Goal: Task Accomplishment & Management: Complete application form

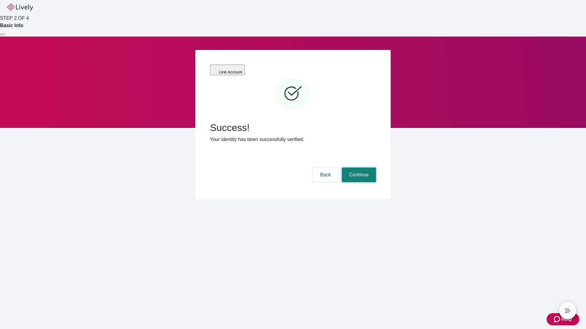
click at [358, 168] on button "Continue" at bounding box center [359, 175] width 34 height 15
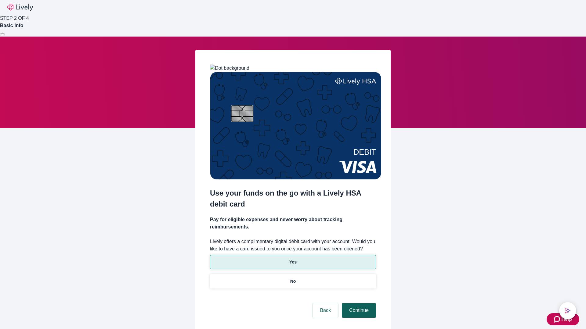
click at [293, 259] on p "Yes" at bounding box center [292, 262] width 7 height 6
click at [358, 304] on button "Continue" at bounding box center [359, 311] width 34 height 15
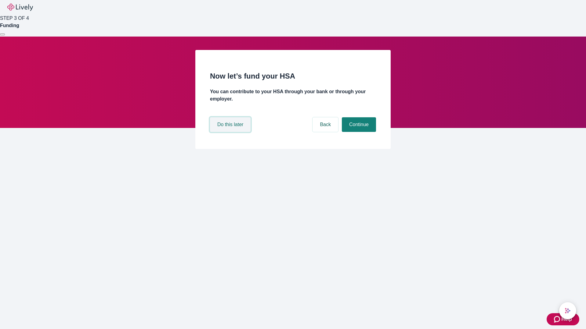
click at [231, 132] on button "Do this later" at bounding box center [230, 124] width 41 height 15
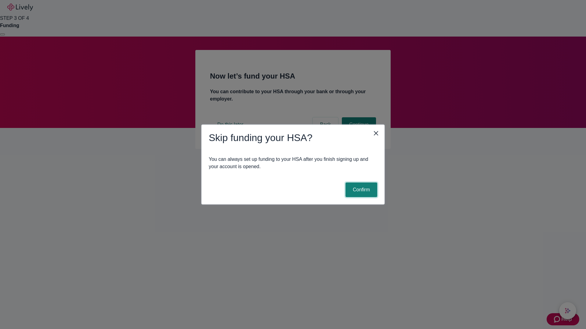
click at [360, 190] on button "Confirm" at bounding box center [361, 190] width 32 height 15
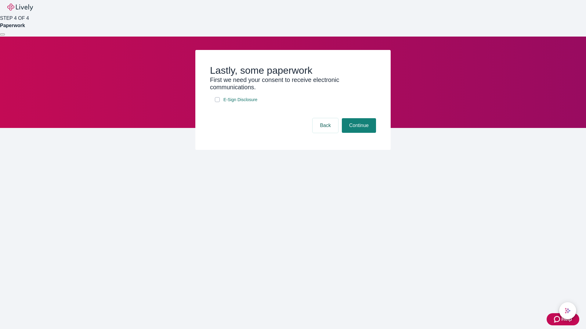
click at [217, 102] on input "E-Sign Disclosure" at bounding box center [217, 99] width 5 height 5
checkbox input "true"
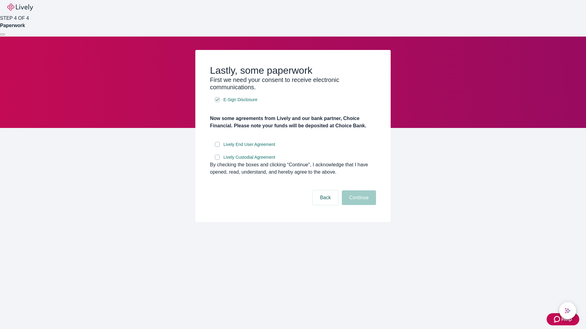
click at [217, 147] on input "Lively End User Agreement" at bounding box center [217, 144] width 5 height 5
checkbox input "true"
click at [217, 160] on input "Lively Custodial Agreement" at bounding box center [217, 157] width 5 height 5
checkbox input "true"
click at [358, 205] on button "Continue" at bounding box center [359, 198] width 34 height 15
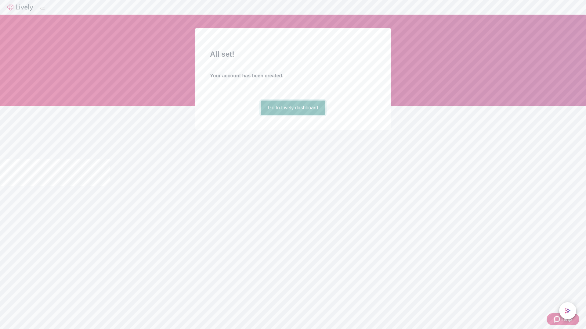
click at [293, 115] on link "Go to Lively dashboard" at bounding box center [293, 108] width 65 height 15
